Goal: Task Accomplishment & Management: Use online tool/utility

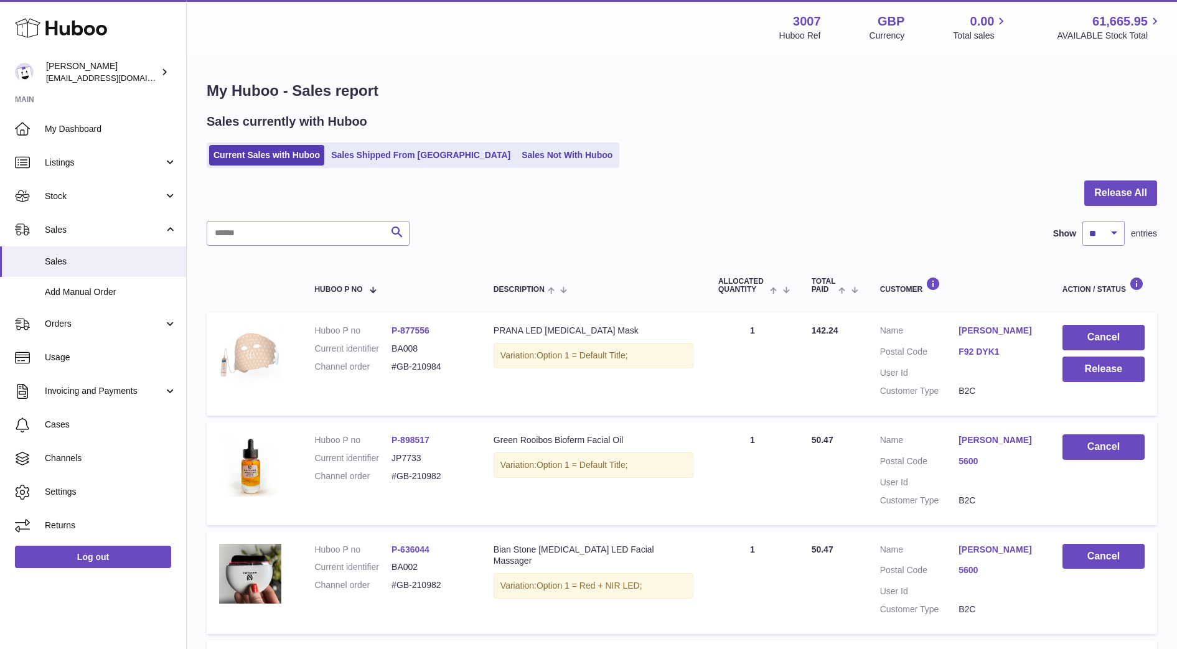
scroll to position [122, 0]
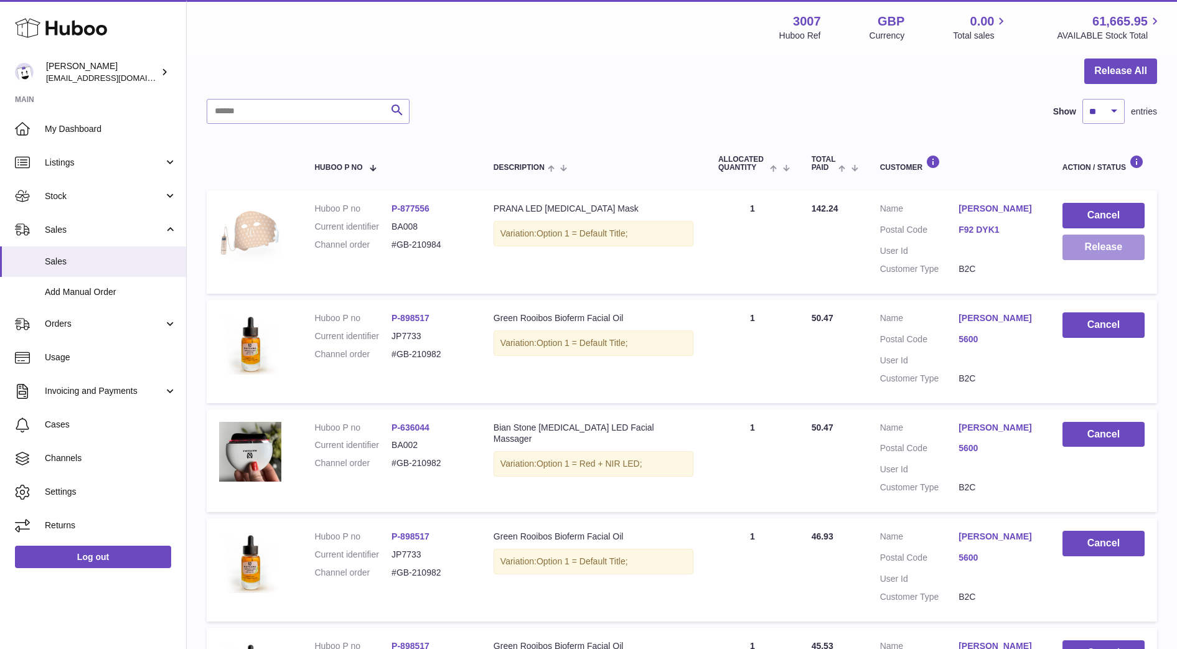
click at [1128, 258] on button "Release" at bounding box center [1103, 248] width 82 height 26
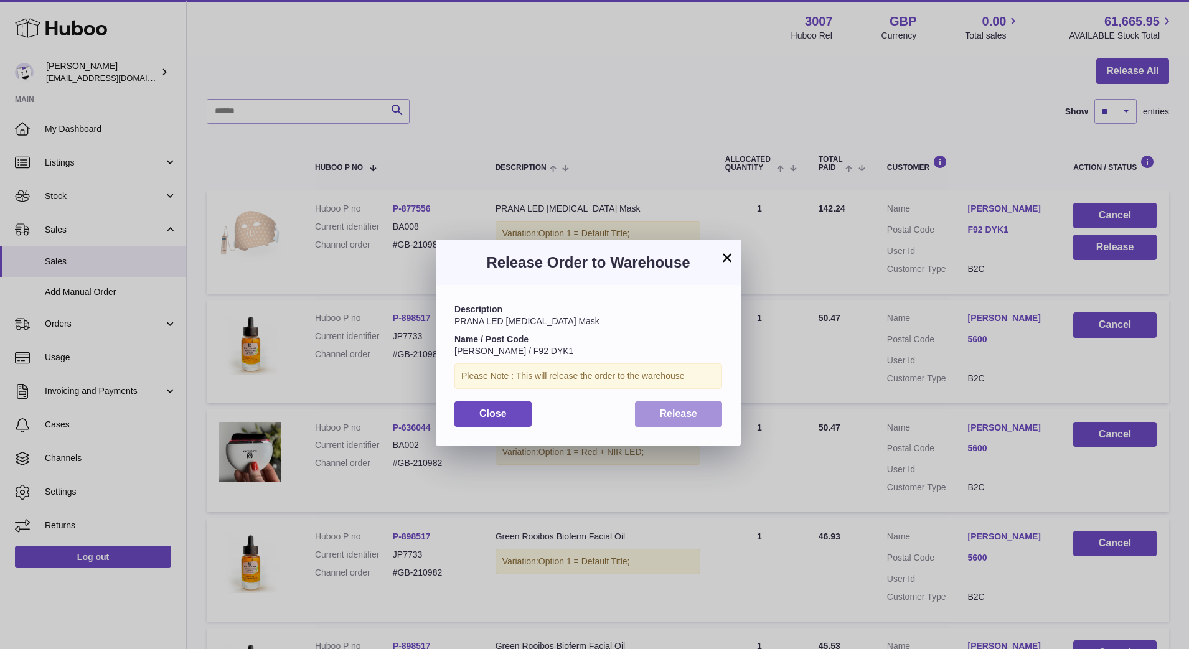
click at [716, 407] on button "Release" at bounding box center [679, 414] width 88 height 26
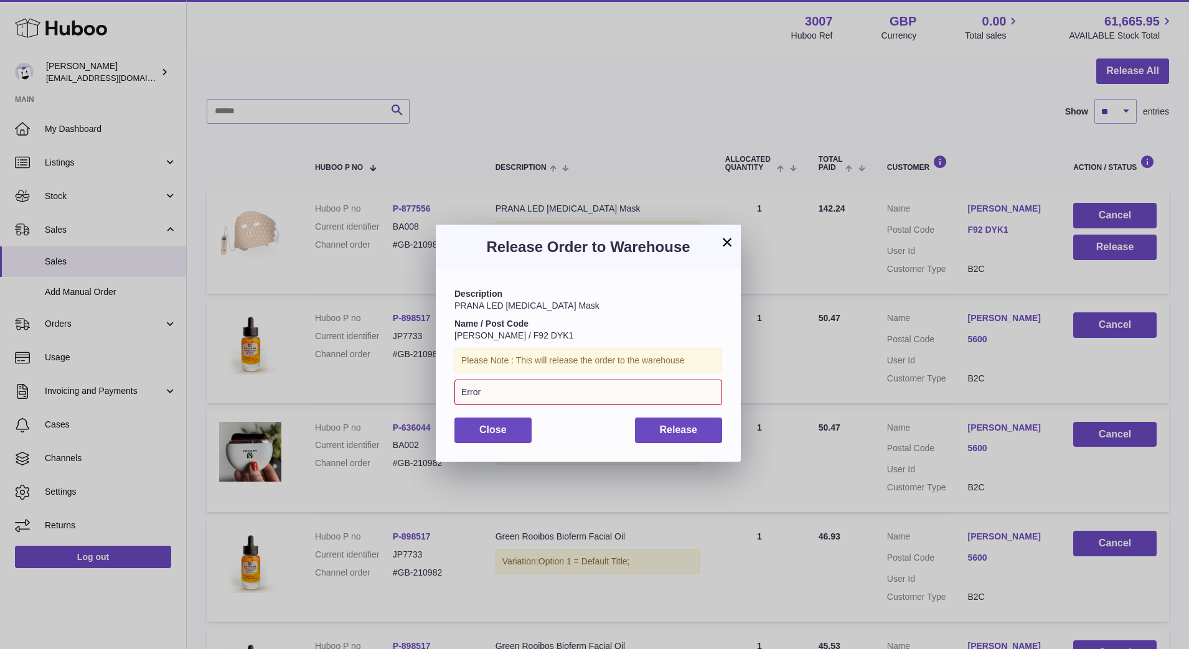
click at [731, 238] on button "×" at bounding box center [727, 242] width 15 height 15
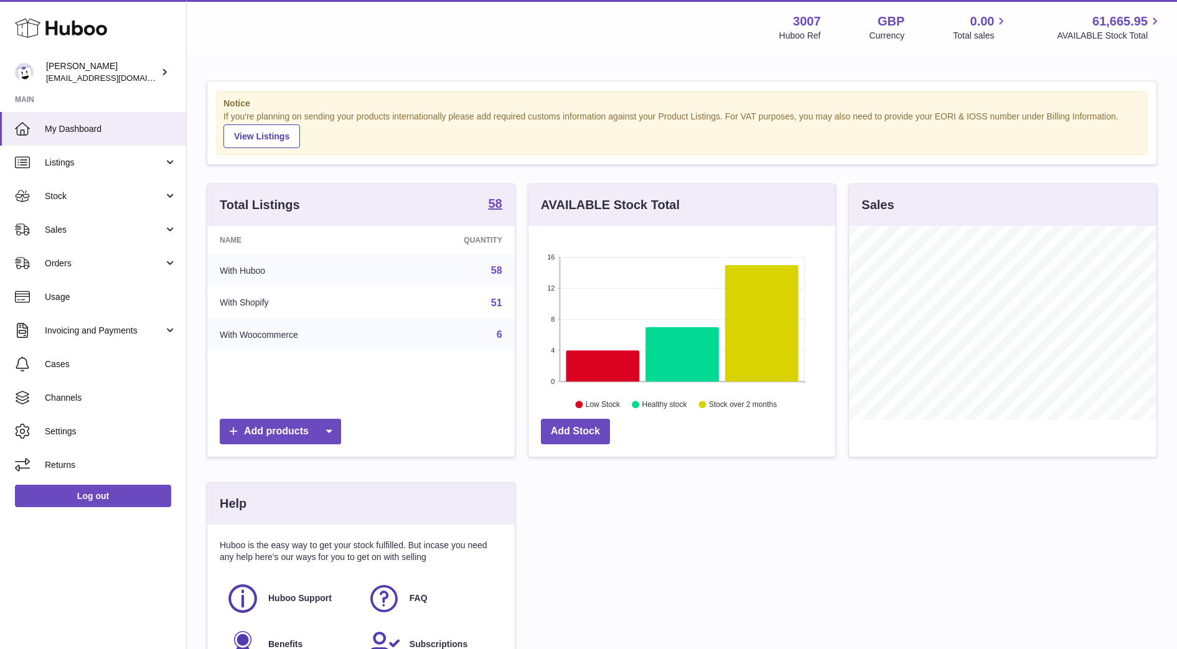
scroll to position [194, 307]
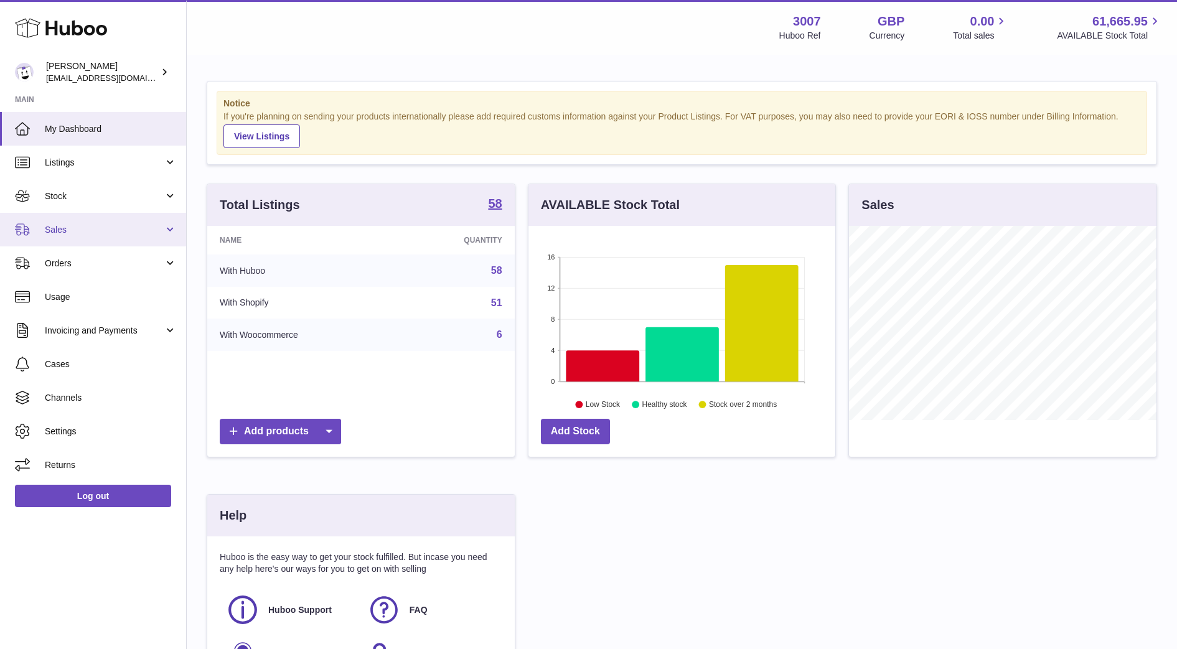
click at [42, 225] on link "Sales" at bounding box center [93, 230] width 186 height 34
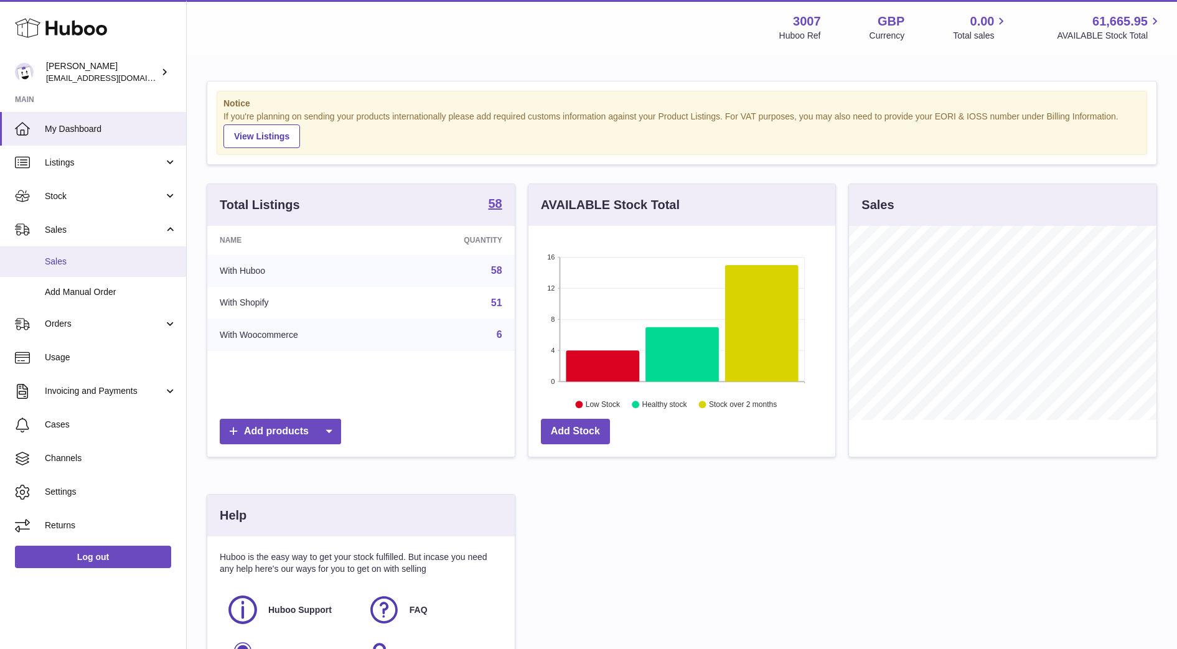
click at [52, 257] on span "Sales" at bounding box center [111, 262] width 132 height 12
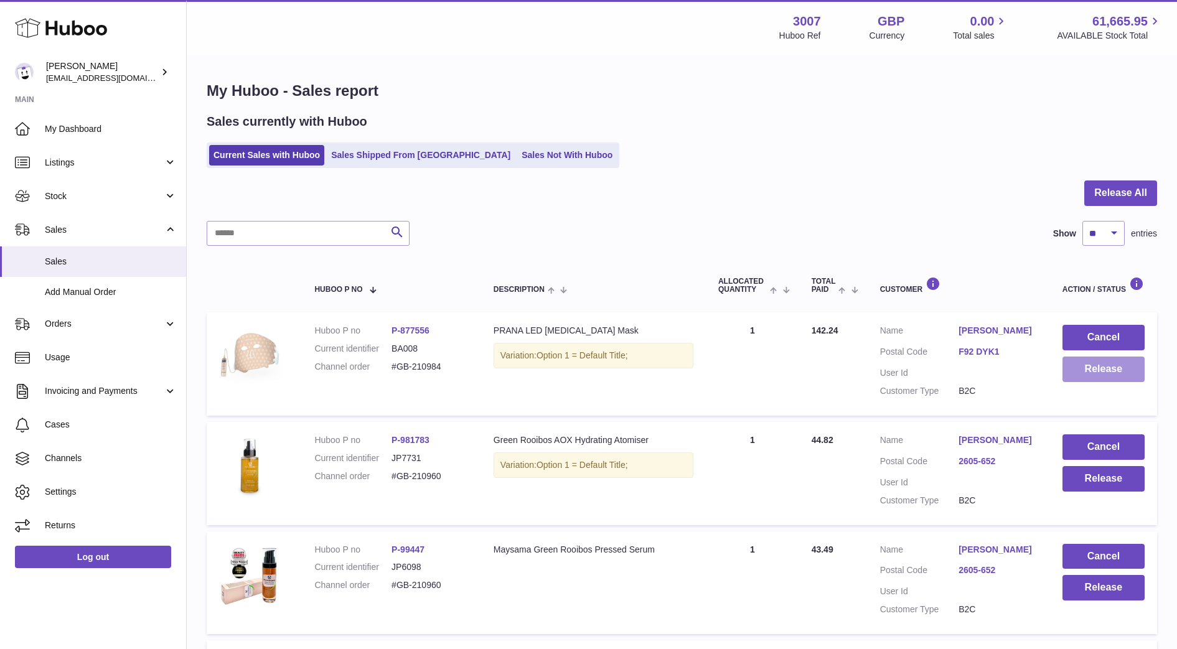
click at [1122, 369] on button "Release" at bounding box center [1103, 370] width 82 height 26
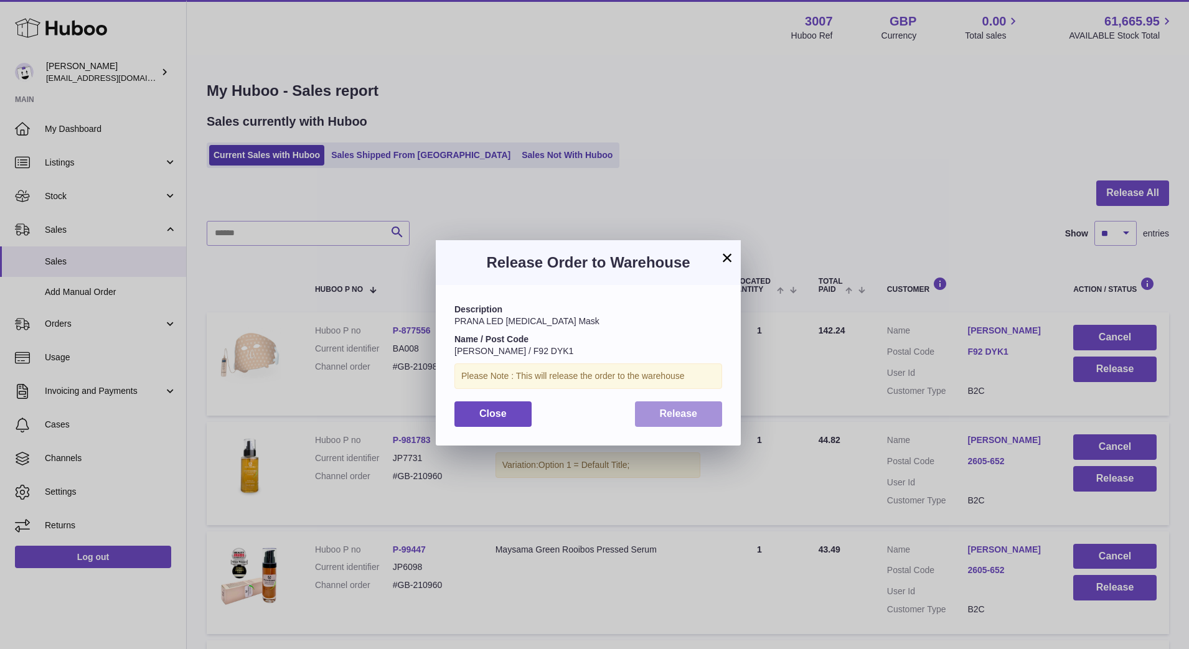
click at [678, 415] on span "Release" at bounding box center [679, 413] width 38 height 11
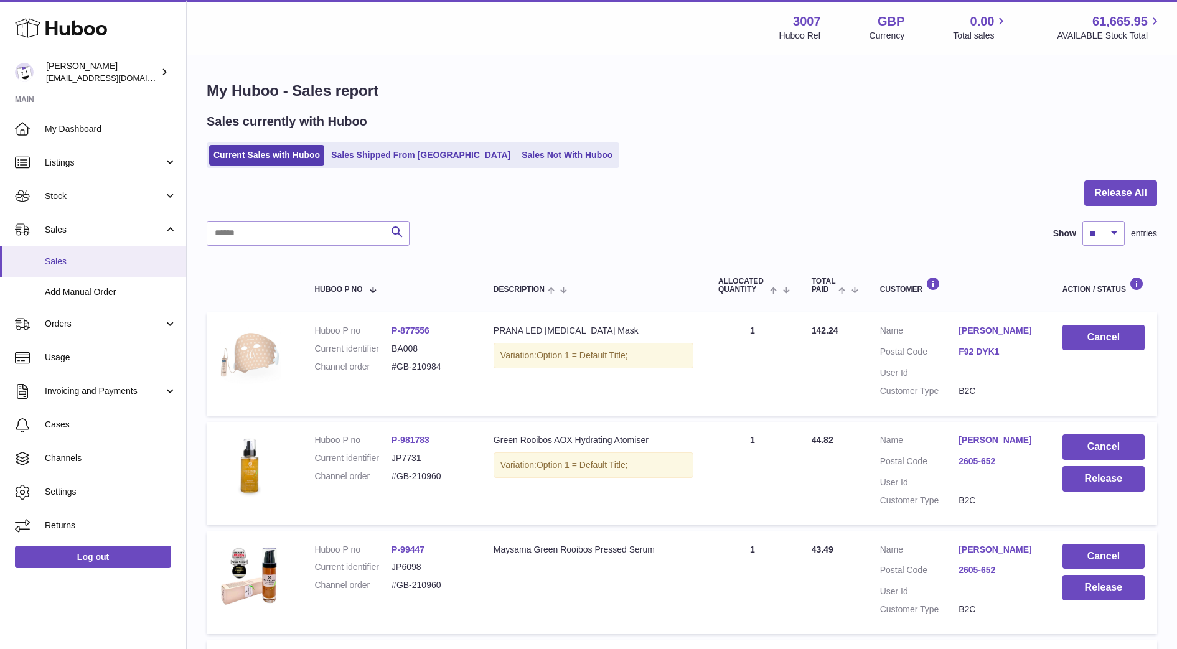
click at [57, 274] on link "Sales" at bounding box center [93, 261] width 186 height 30
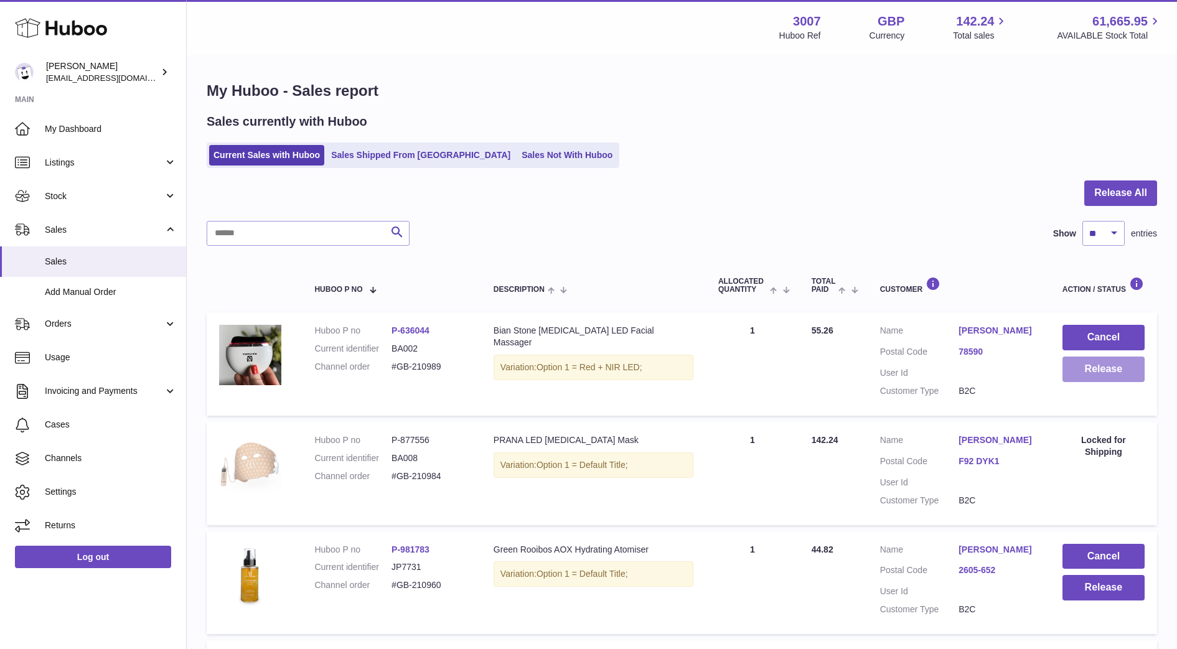
click at [1138, 376] on button "Release" at bounding box center [1103, 370] width 82 height 26
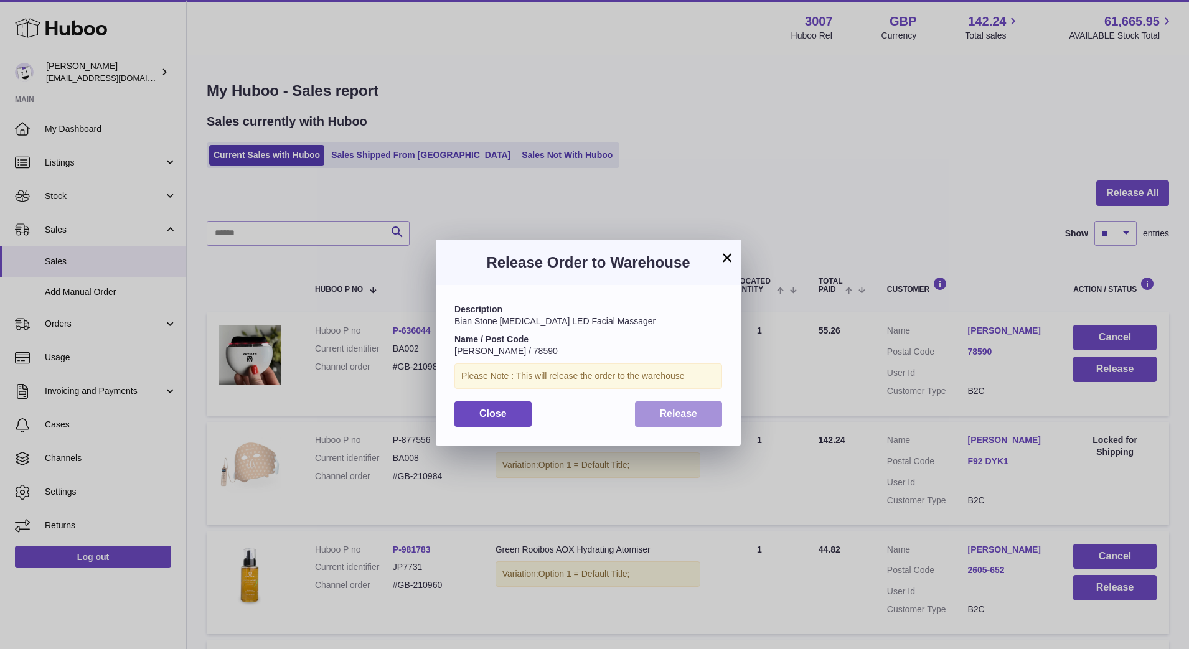
click at [698, 419] on button "Release" at bounding box center [679, 414] width 88 height 26
